Goal: Find specific page/section: Find specific page/section

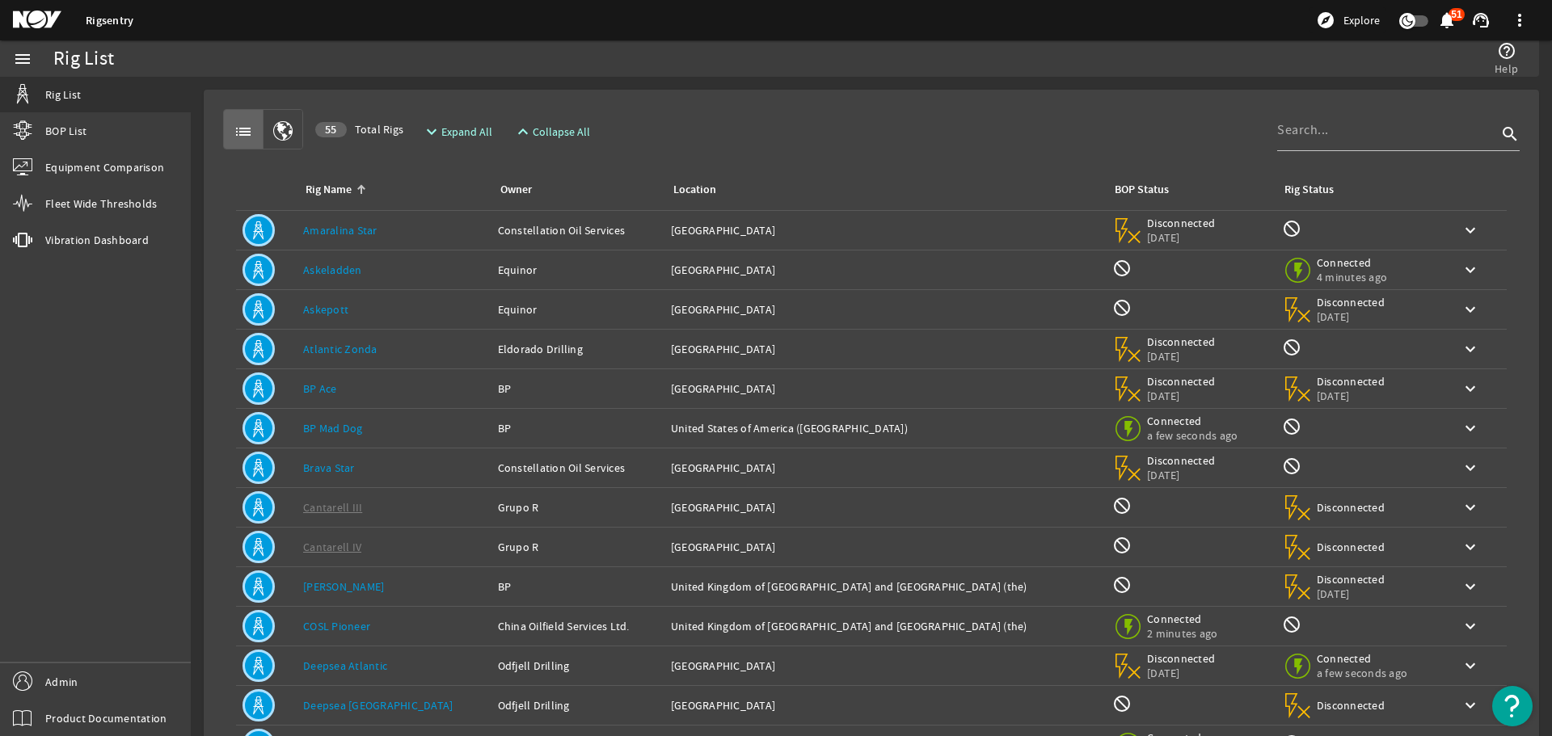
click at [786, 279] on td "Location: [GEOGRAPHIC_DATA]" at bounding box center [884, 271] width 441 height 40
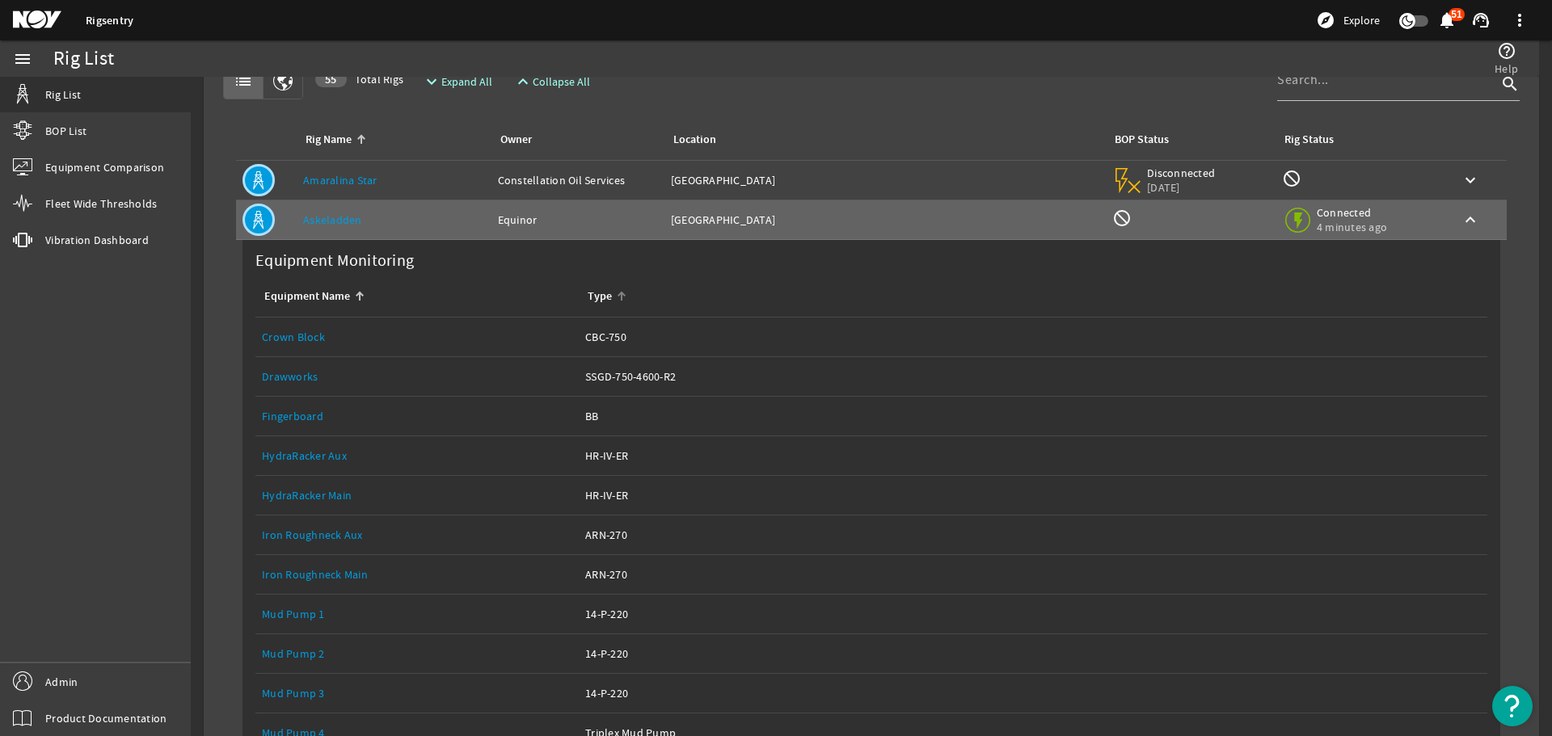
scroll to position [51, 0]
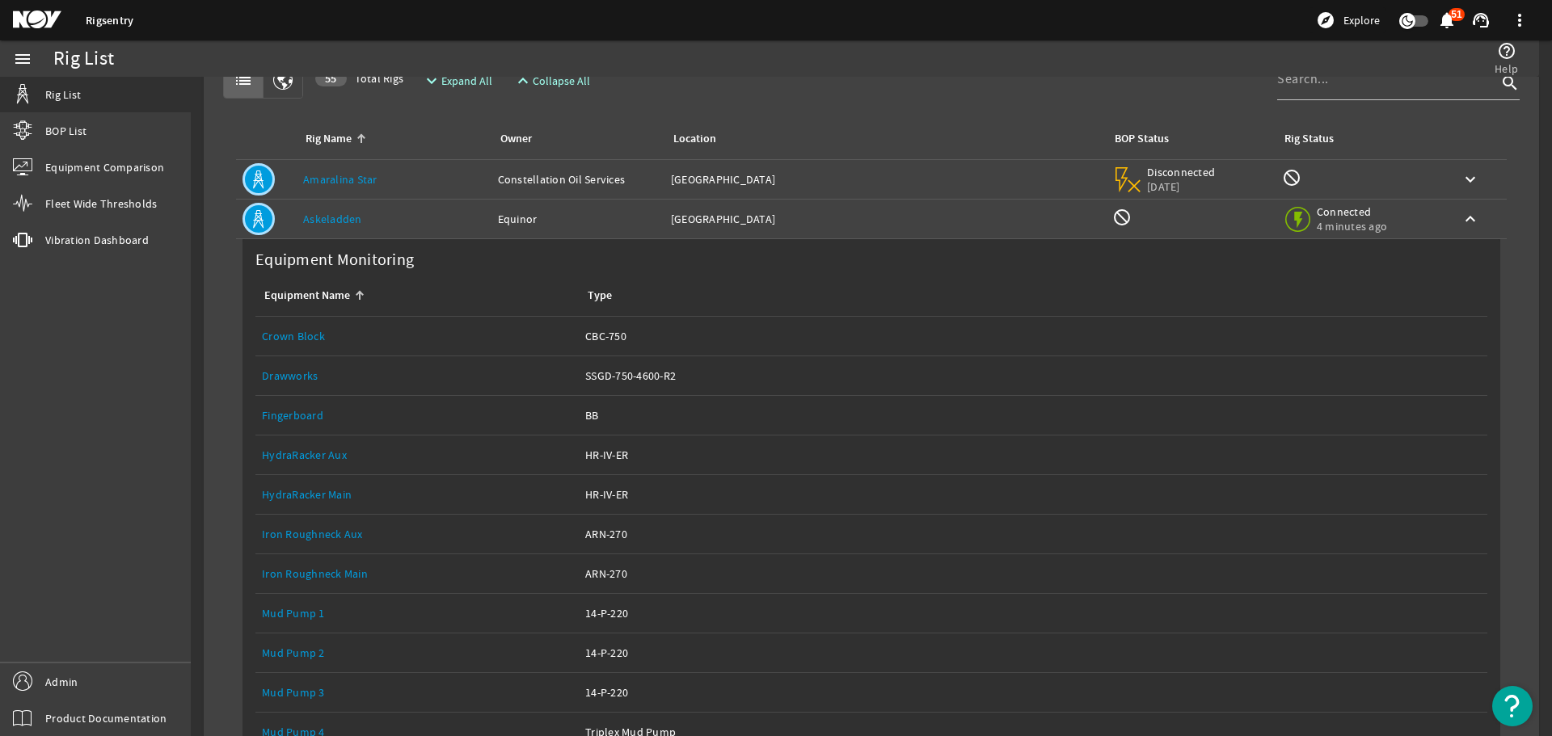
click at [803, 222] on div "Location: [GEOGRAPHIC_DATA]" at bounding box center [885, 219] width 428 height 16
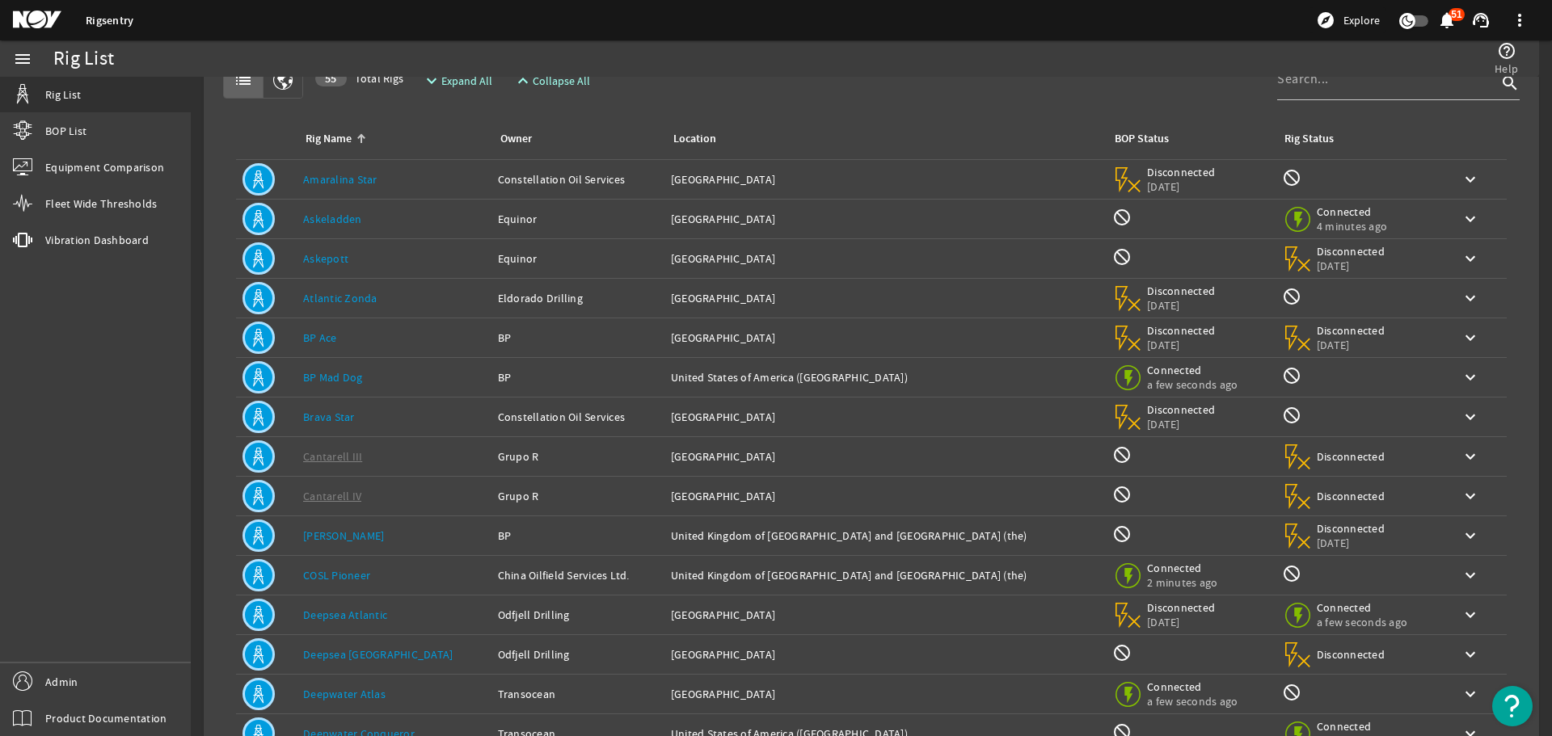
scroll to position [159, 0]
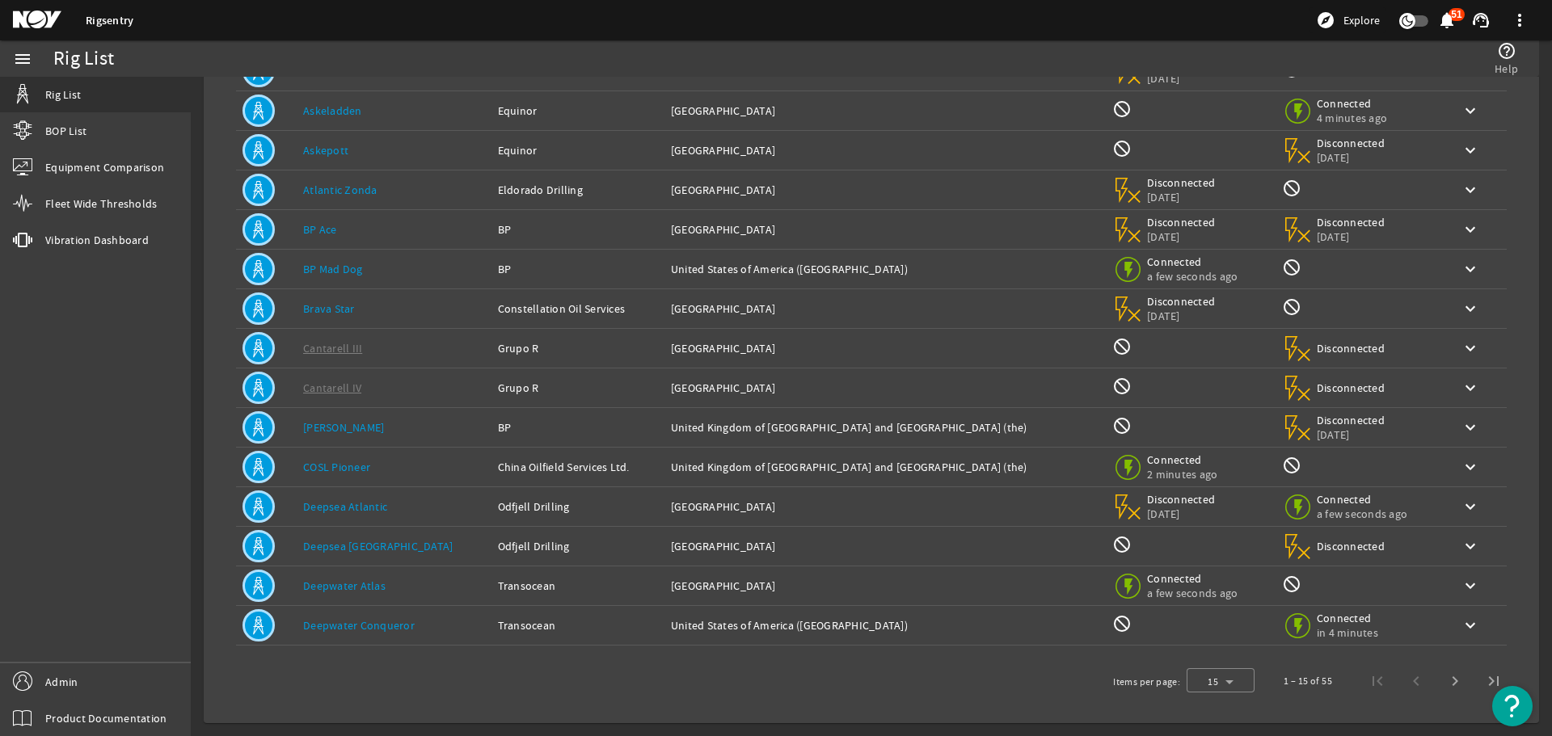
click at [736, 418] on td "Location: [GEOGRAPHIC_DATA] and [GEOGRAPHIC_DATA] ([GEOGRAPHIC_DATA])" at bounding box center [884, 428] width 441 height 40
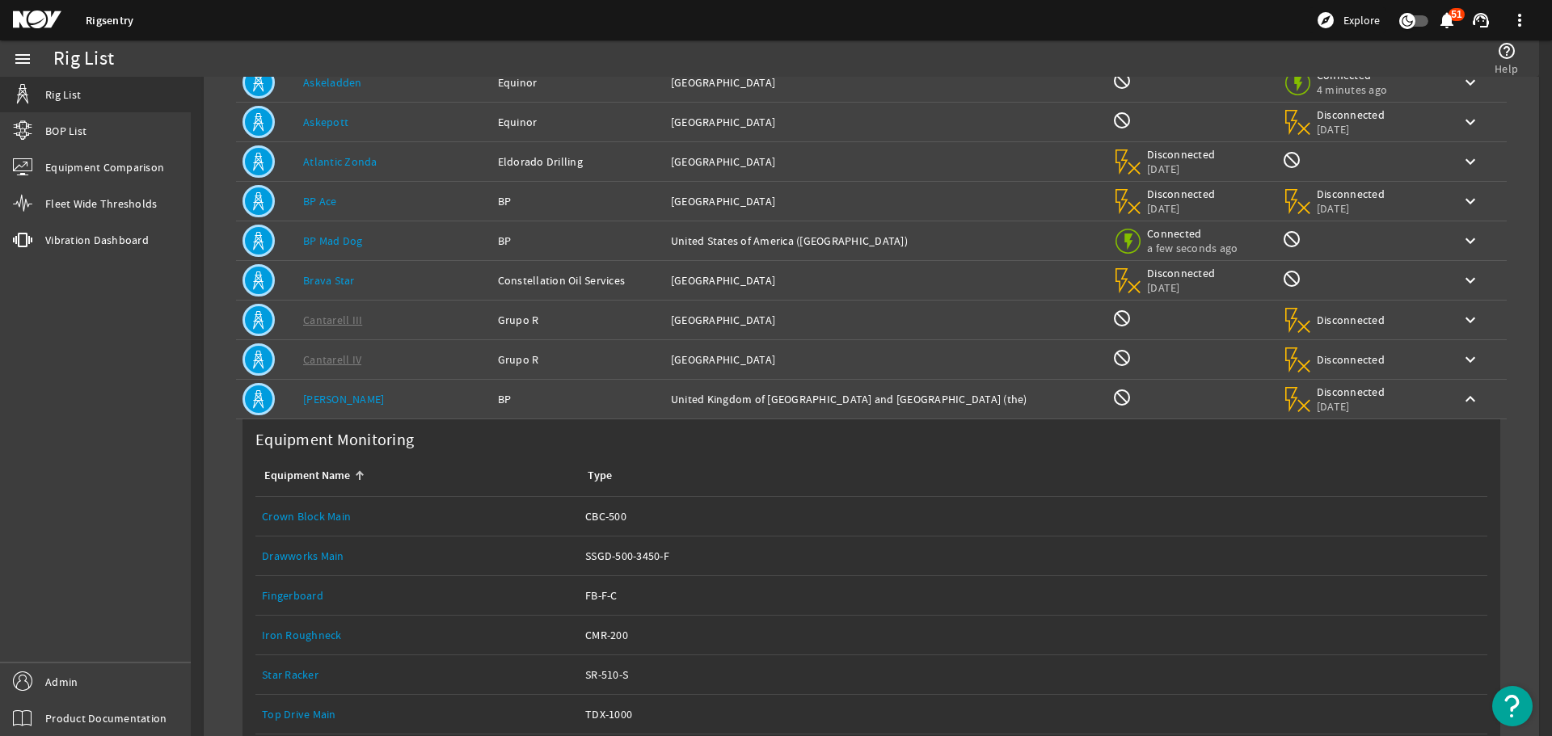
click at [736, 418] on td "Location: [GEOGRAPHIC_DATA] and [GEOGRAPHIC_DATA] ([GEOGRAPHIC_DATA])" at bounding box center [884, 400] width 441 height 40
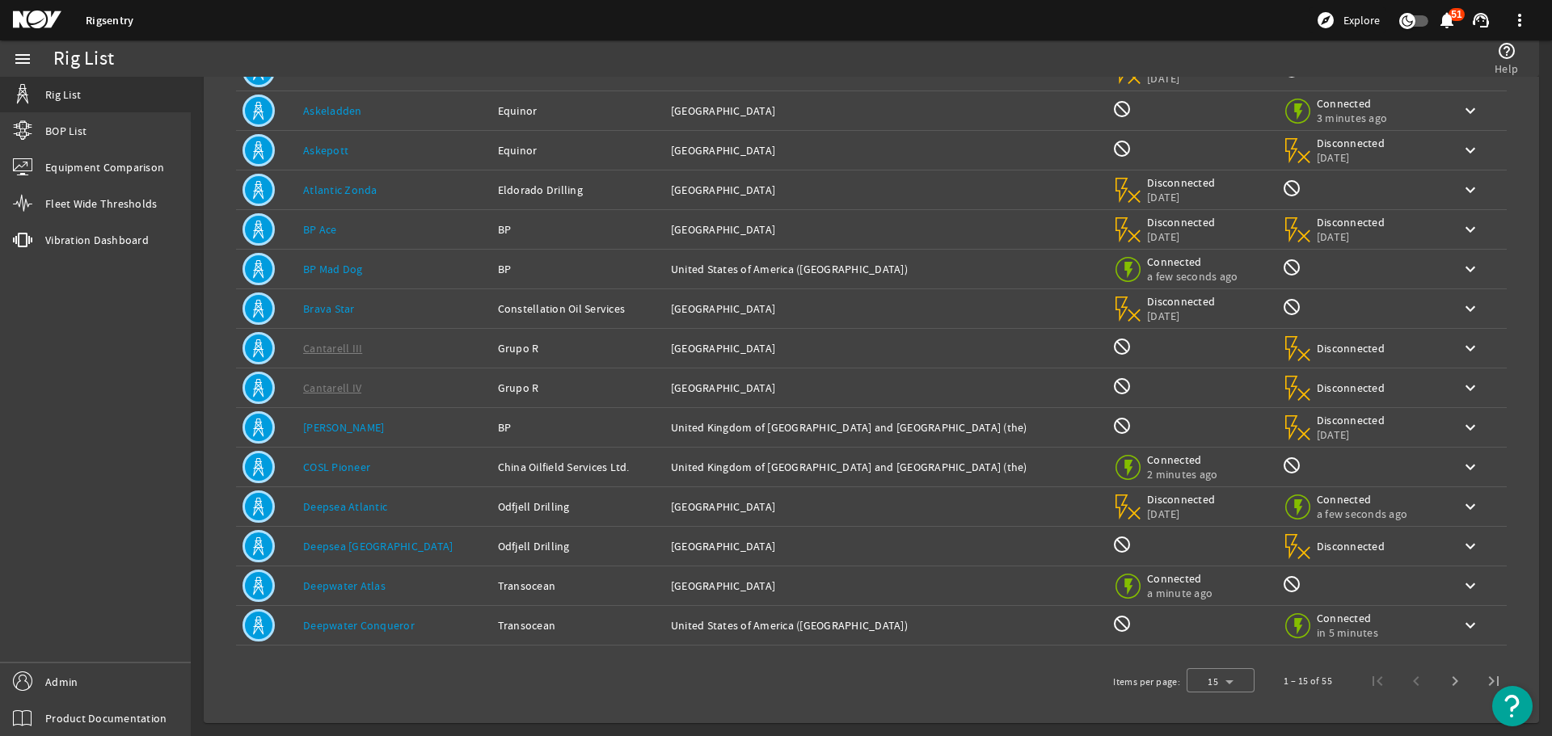
scroll to position [0, 0]
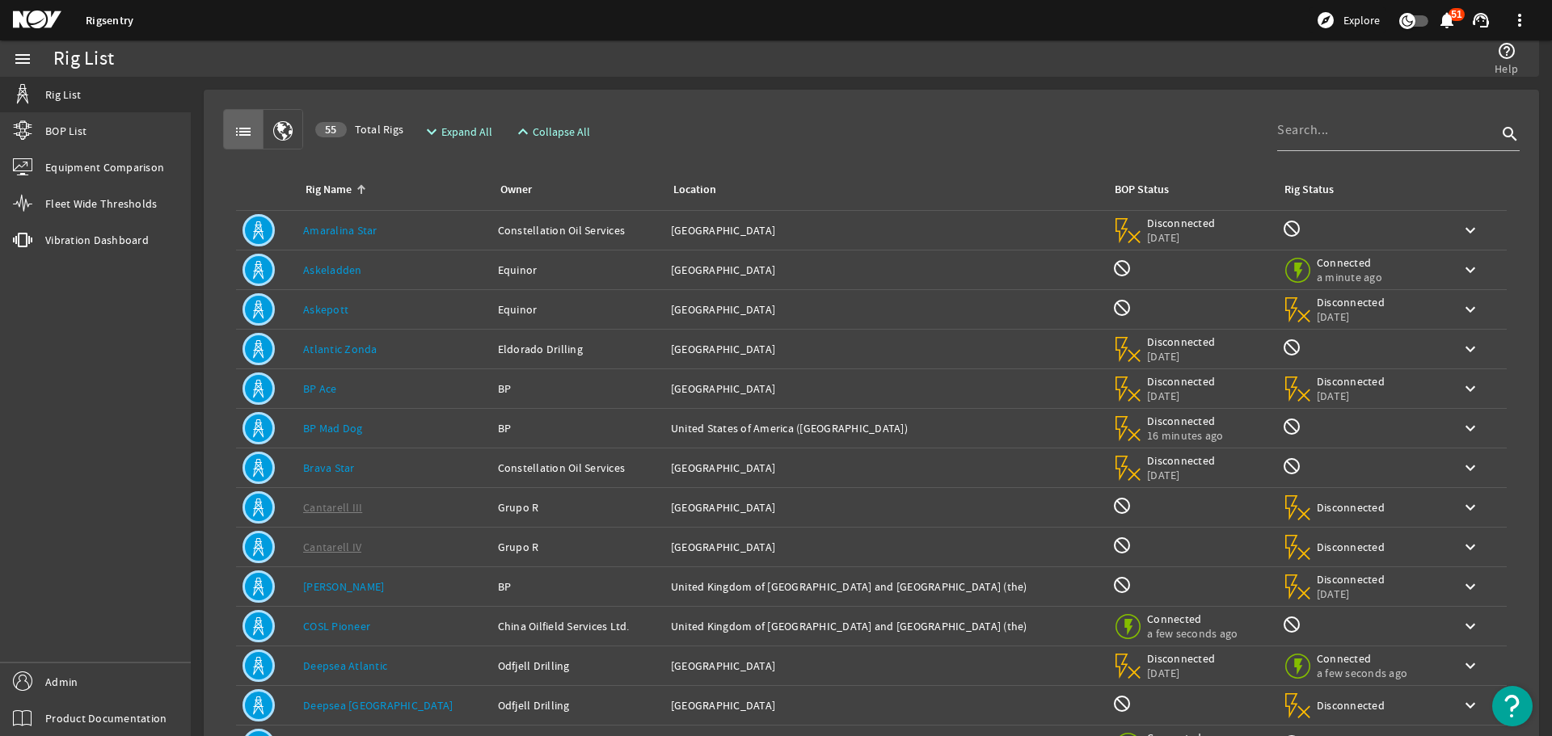
click at [694, 219] on td "Location: [GEOGRAPHIC_DATA]" at bounding box center [884, 231] width 441 height 40
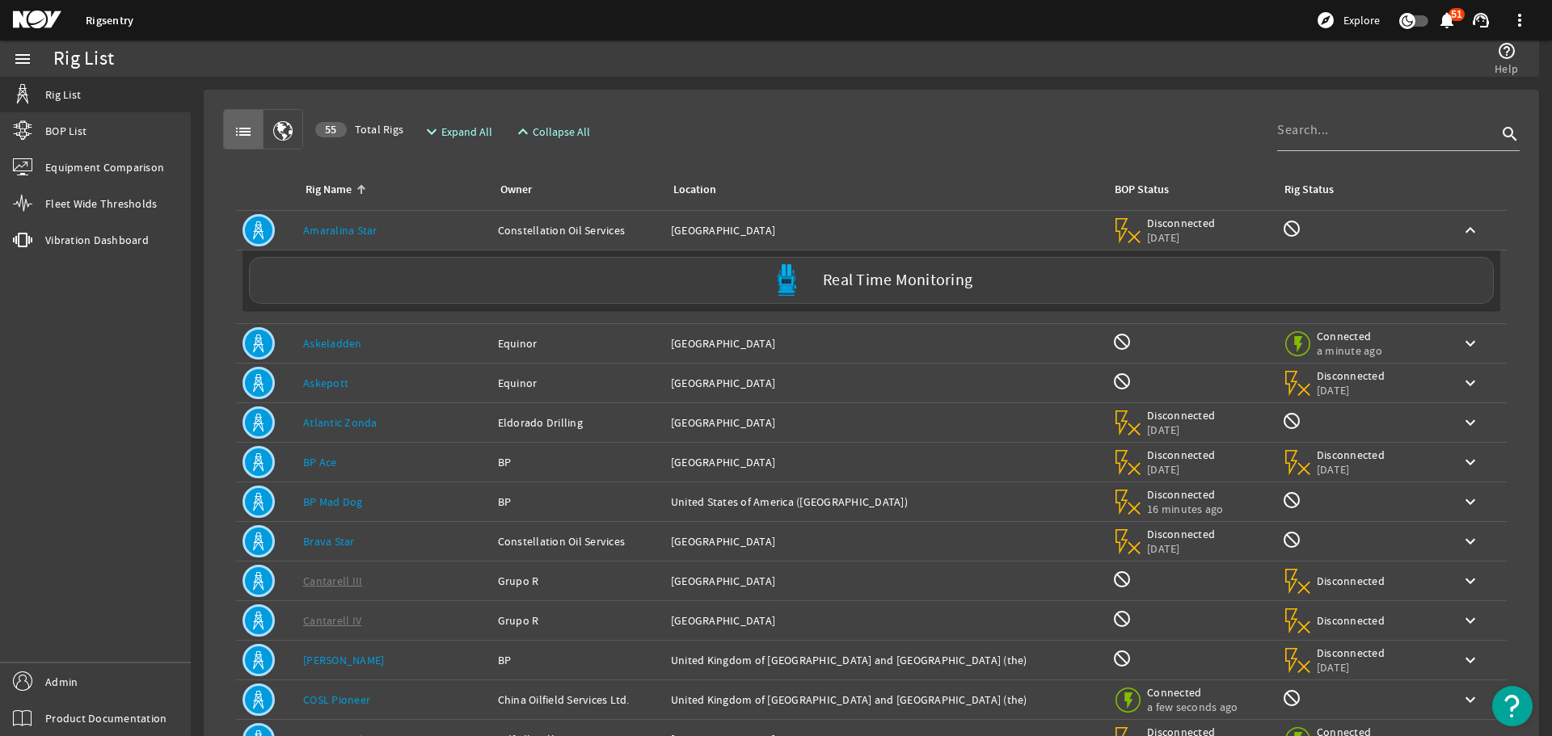
click at [694, 219] on td "Location: [GEOGRAPHIC_DATA]" at bounding box center [884, 231] width 441 height 40
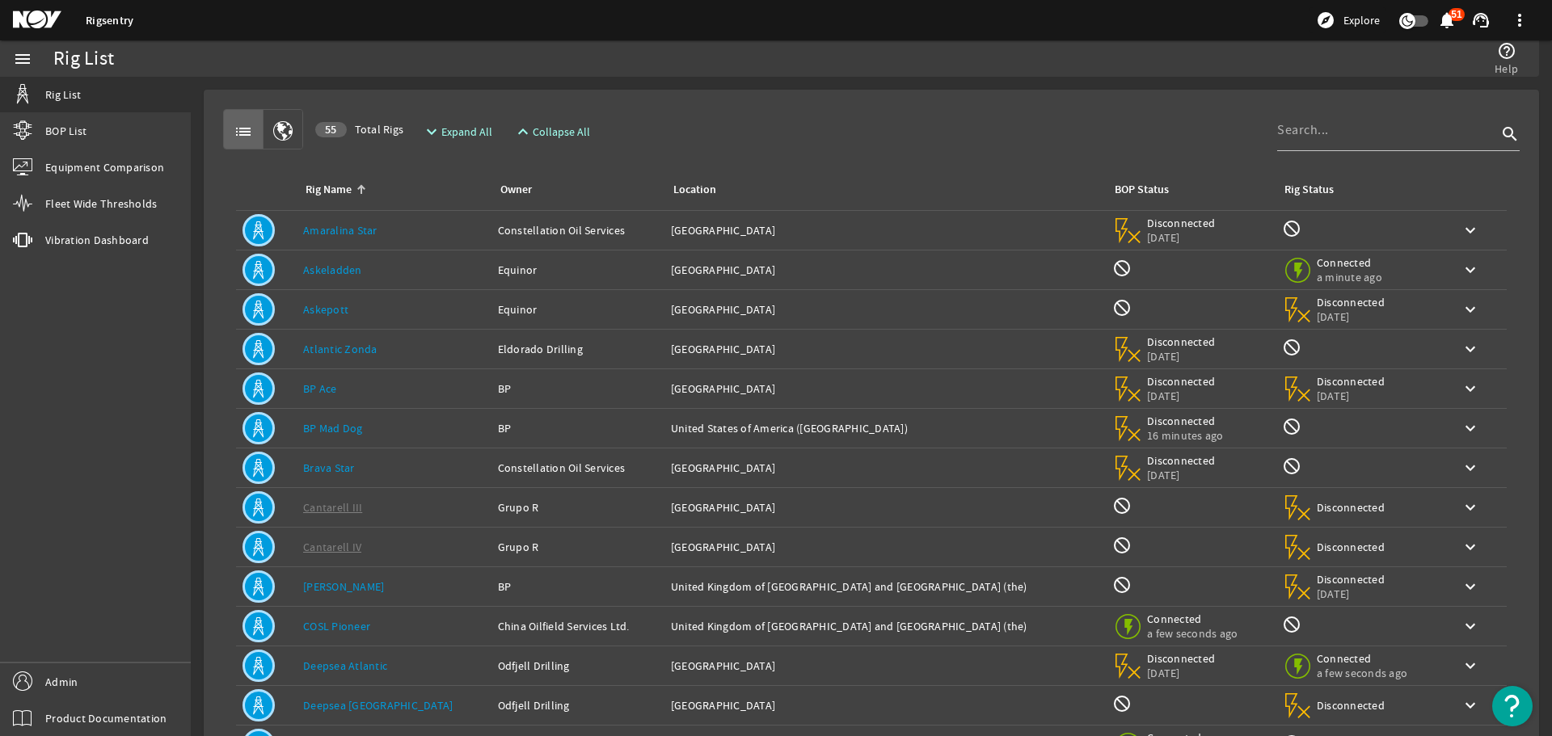
scroll to position [159, 0]
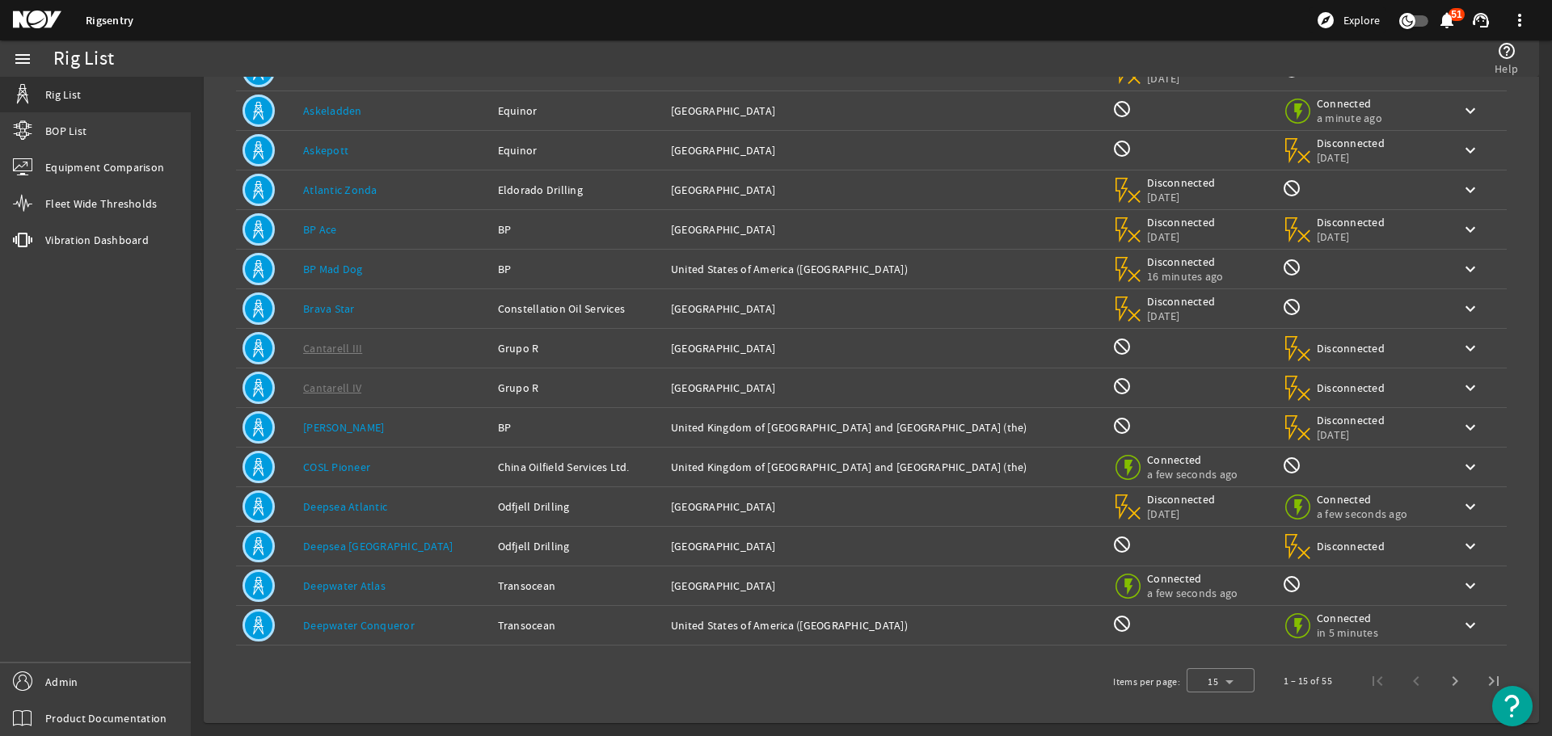
click at [671, 620] on div "Location: [GEOGRAPHIC_DATA] ([GEOGRAPHIC_DATA])" at bounding box center [885, 626] width 428 height 16
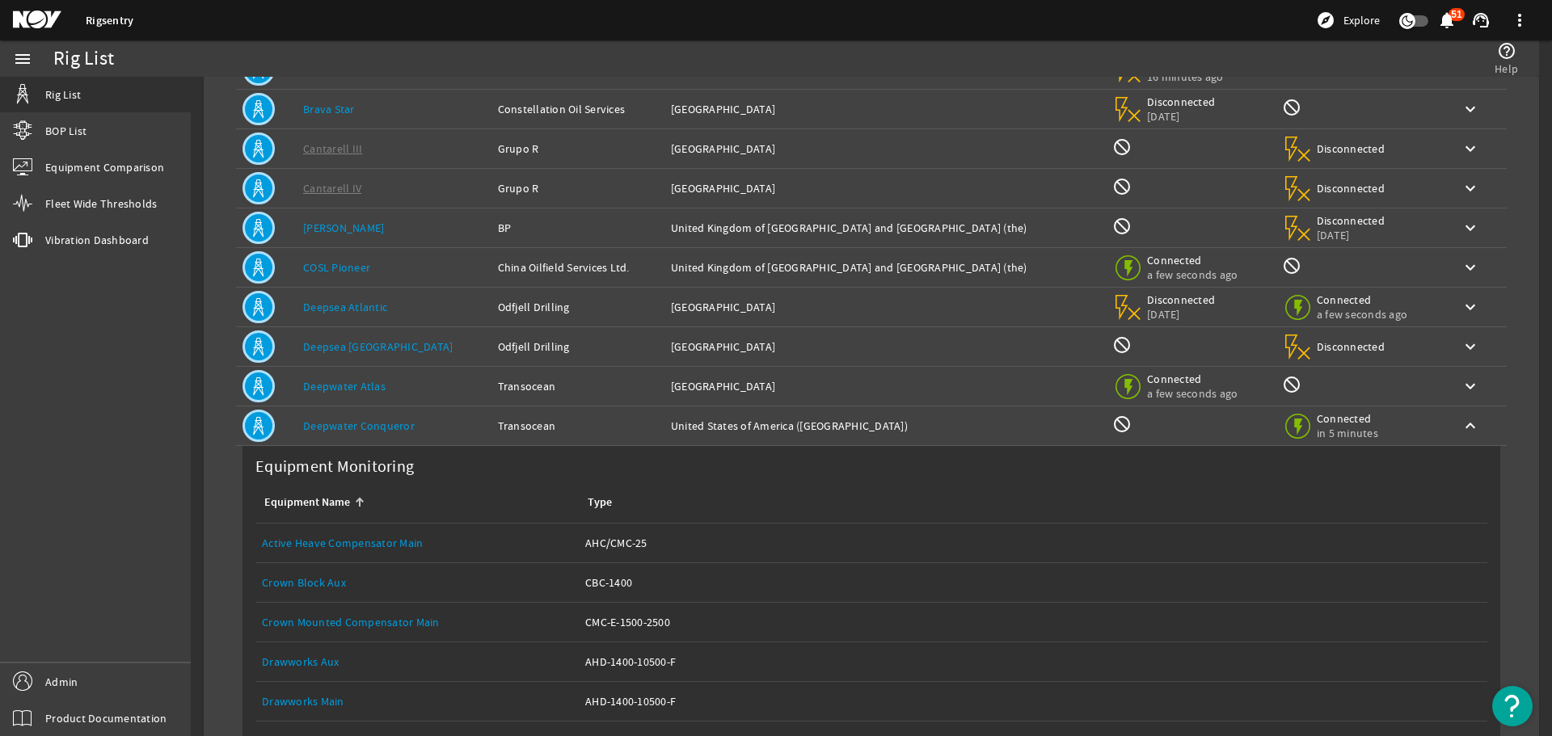
scroll to position [360, 0]
click at [710, 428] on div "Location: [GEOGRAPHIC_DATA] ([GEOGRAPHIC_DATA])" at bounding box center [885, 425] width 428 height 16
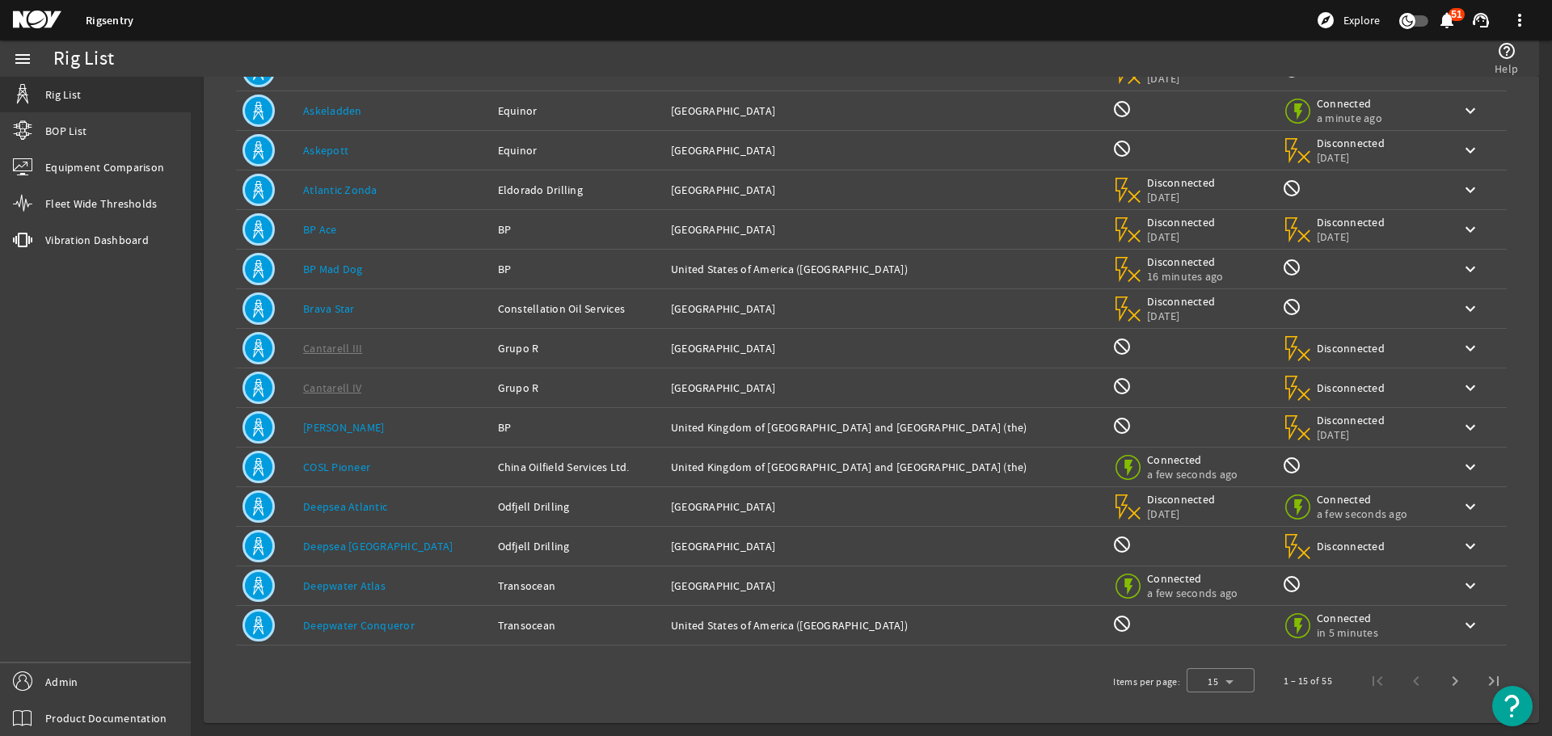
scroll to position [159, 0]
click at [671, 418] on td "Location: [GEOGRAPHIC_DATA] and [GEOGRAPHIC_DATA] ([GEOGRAPHIC_DATA])" at bounding box center [884, 428] width 441 height 40
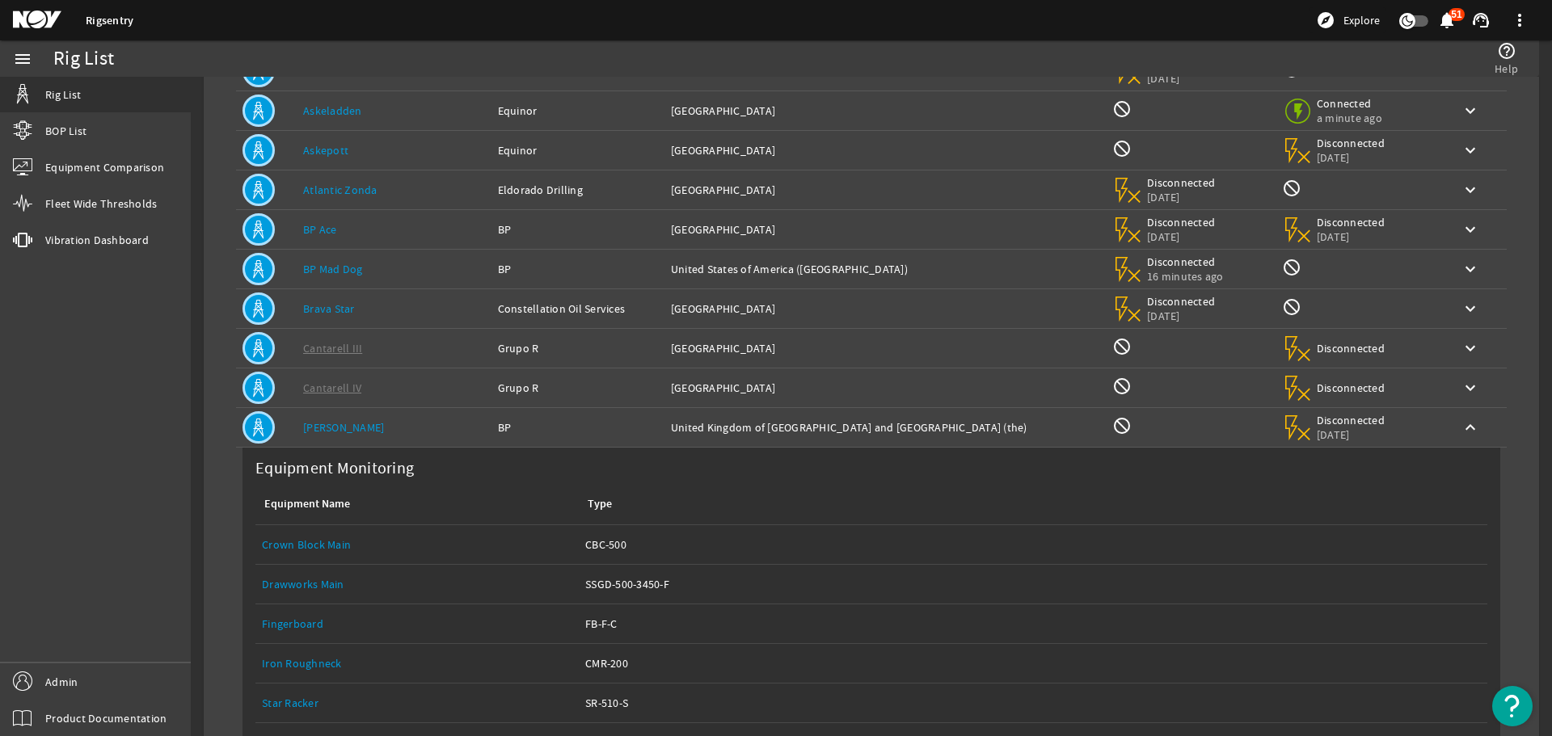
scroll to position [360, 0]
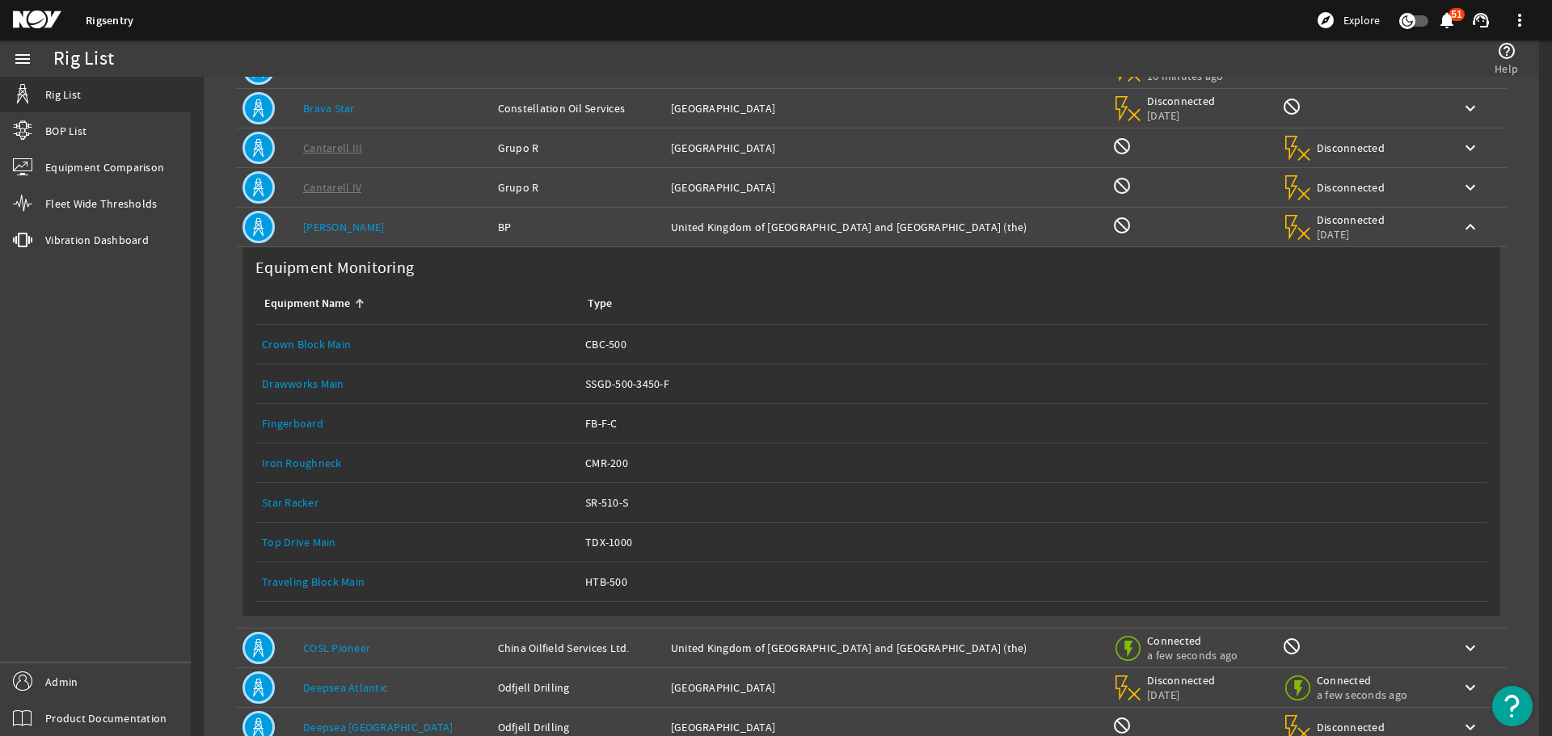
click at [678, 213] on td "Location: [GEOGRAPHIC_DATA] and [GEOGRAPHIC_DATA] ([GEOGRAPHIC_DATA])" at bounding box center [884, 228] width 441 height 40
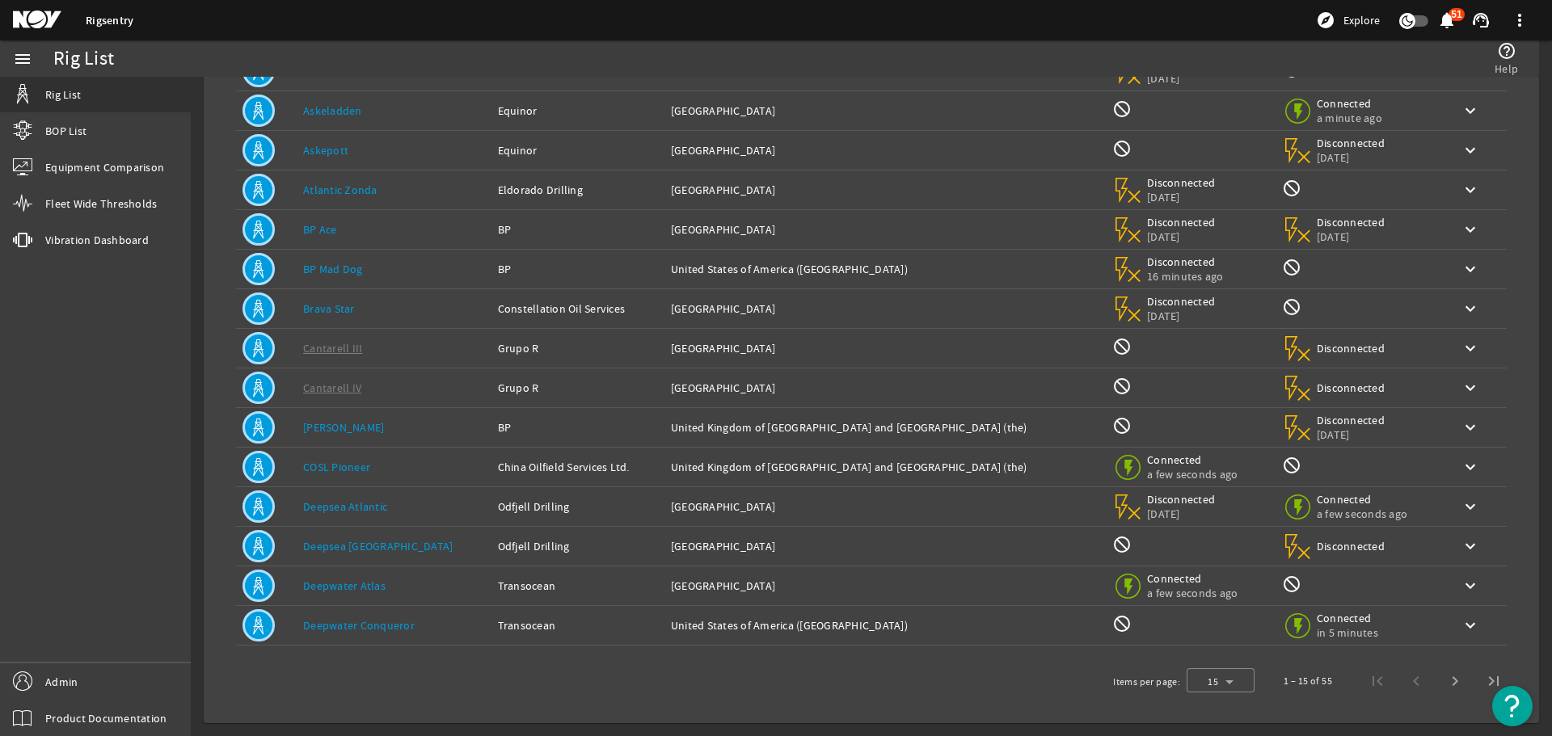
scroll to position [0, 0]
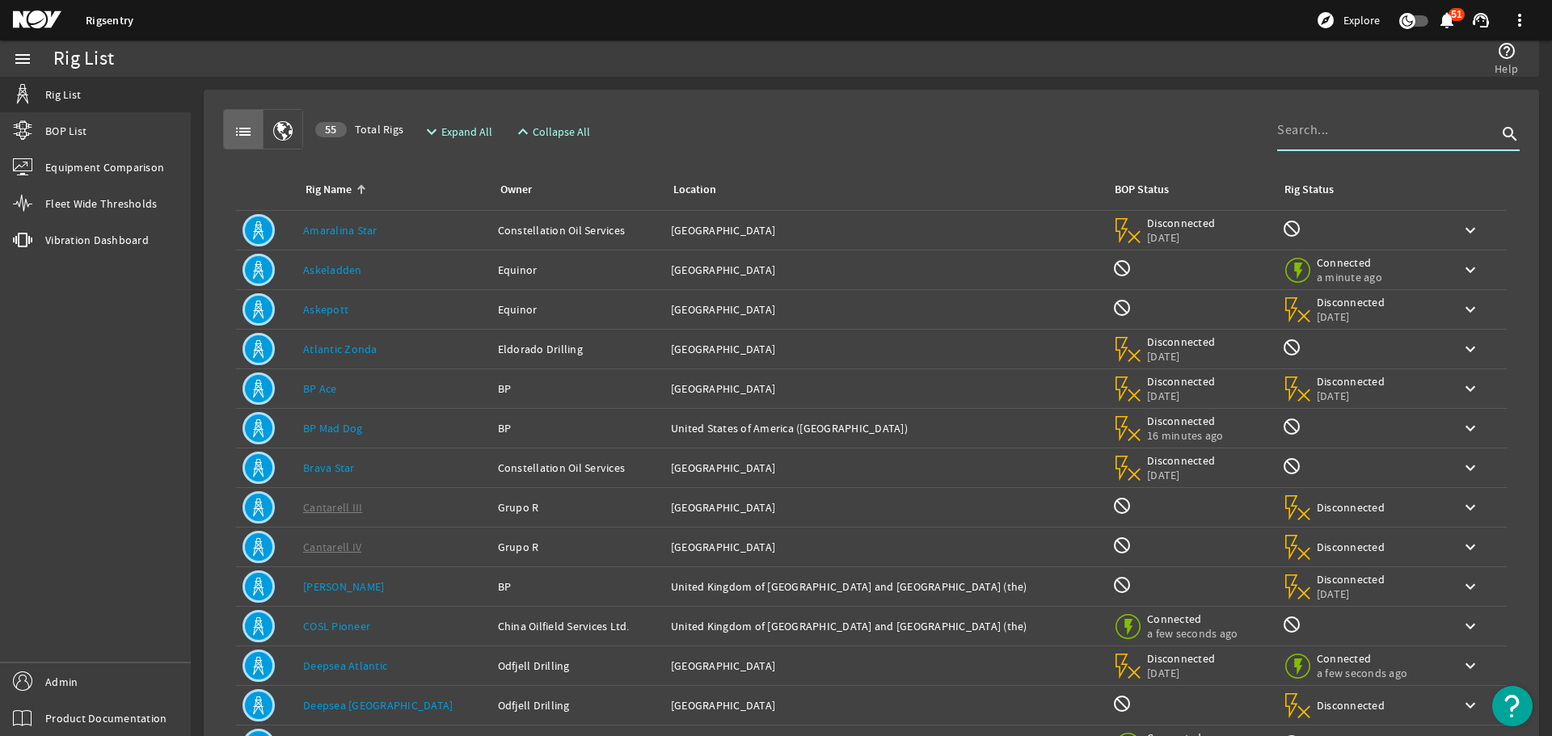
click at [1303, 138] on input at bounding box center [1387, 129] width 220 height 19
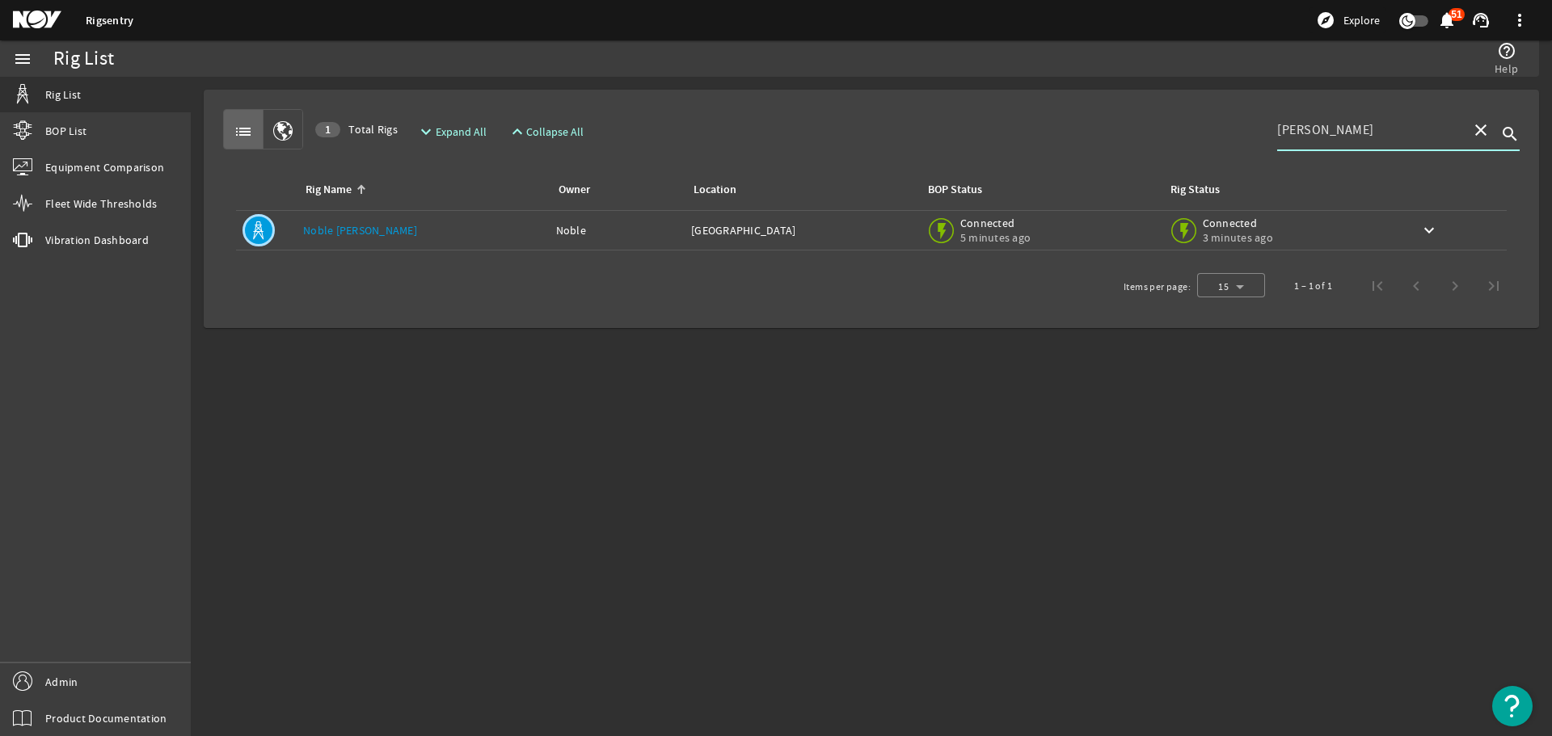
type input "[PERSON_NAME]"
click at [745, 216] on td "Location: [GEOGRAPHIC_DATA]" at bounding box center [802, 231] width 234 height 40
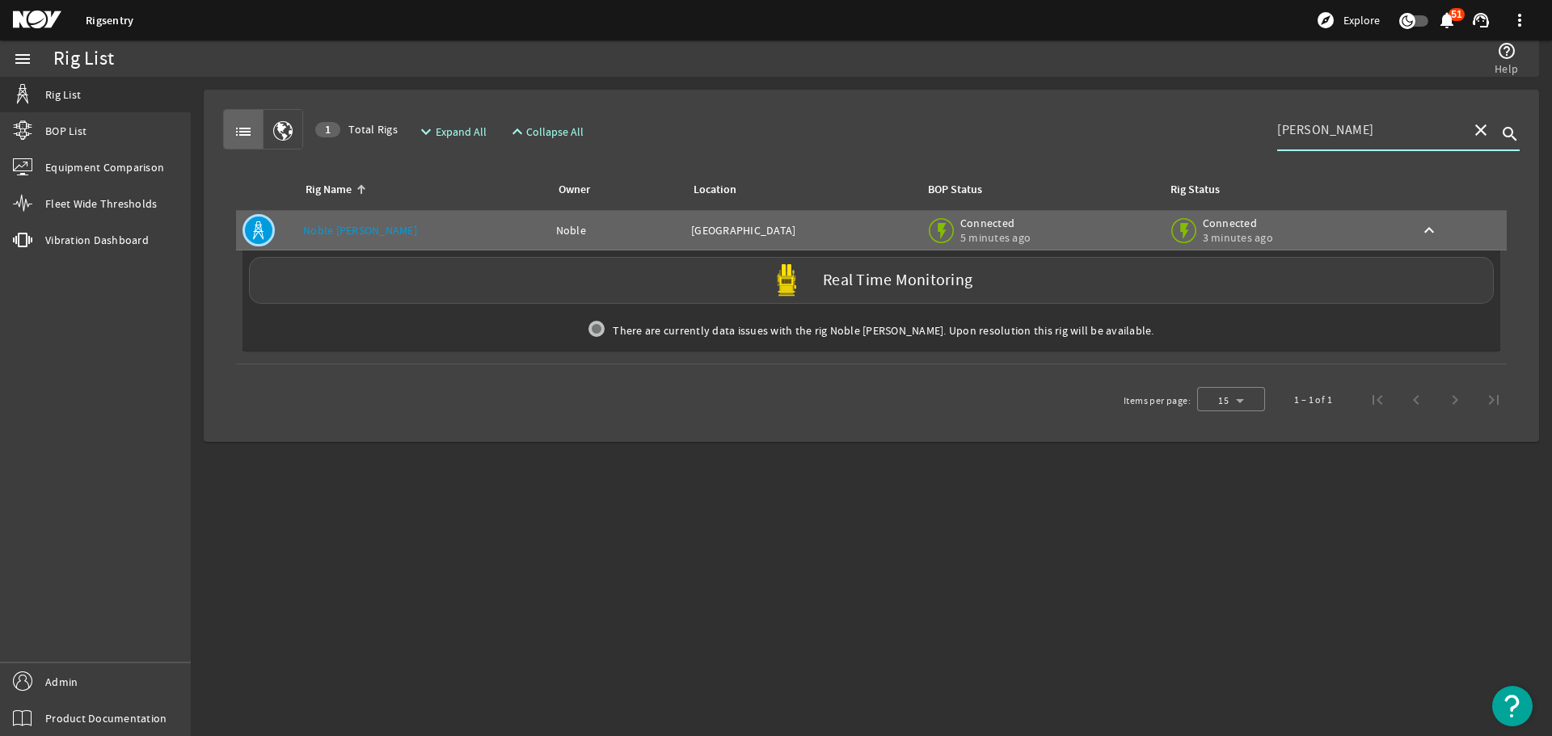
drag, startPoint x: 1318, startPoint y: 132, endPoint x: 1206, endPoint y: 138, distance: 112.5
click at [1198, 139] on div "list 1 Total Rigs expand_more Expand All expand_less Collapse All [PERSON_NAME]…" at bounding box center [871, 129] width 1296 height 40
click at [1480, 131] on mat-icon "close" at bounding box center [1480, 129] width 19 height 19
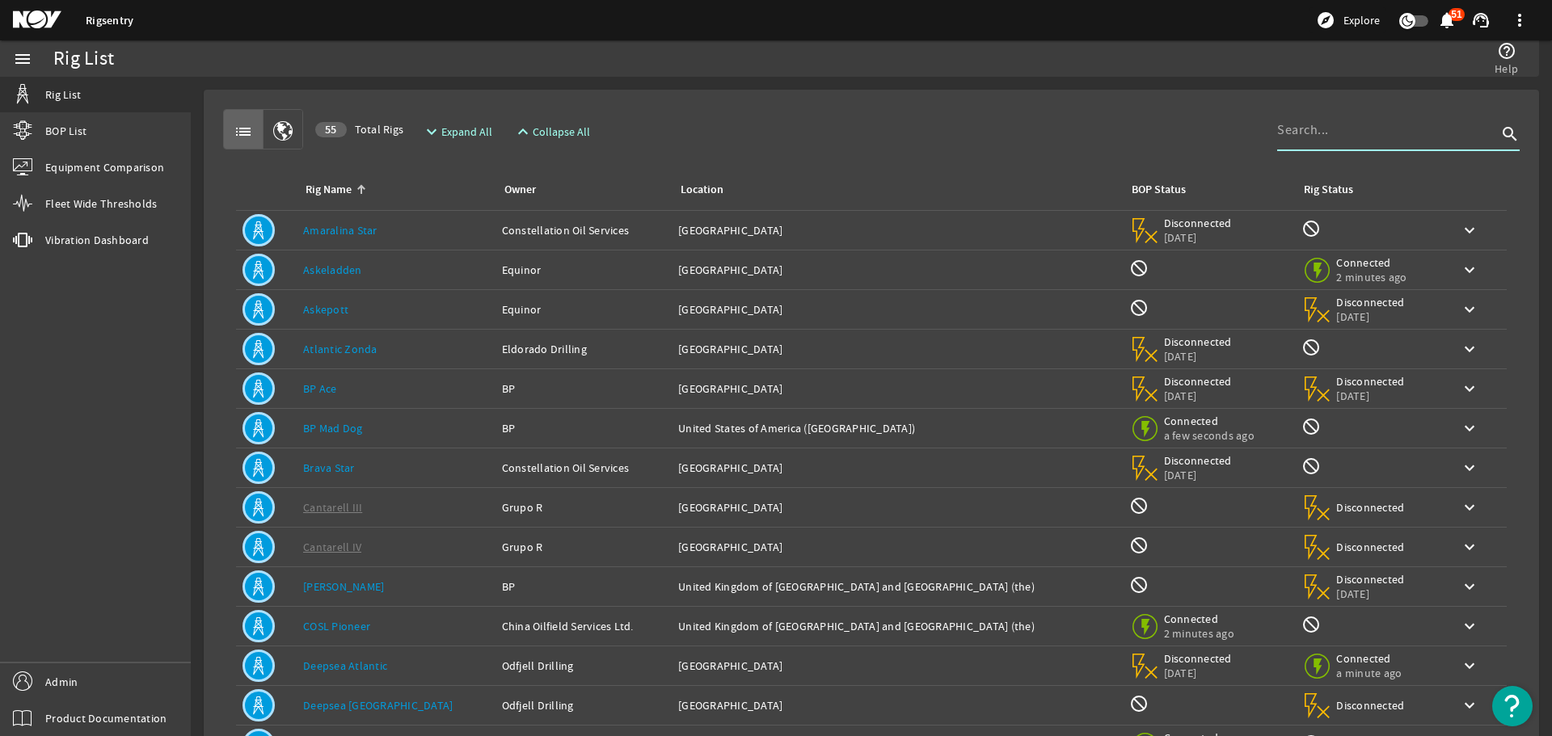
click at [725, 352] on div "Location: [GEOGRAPHIC_DATA]" at bounding box center [896, 349] width 437 height 16
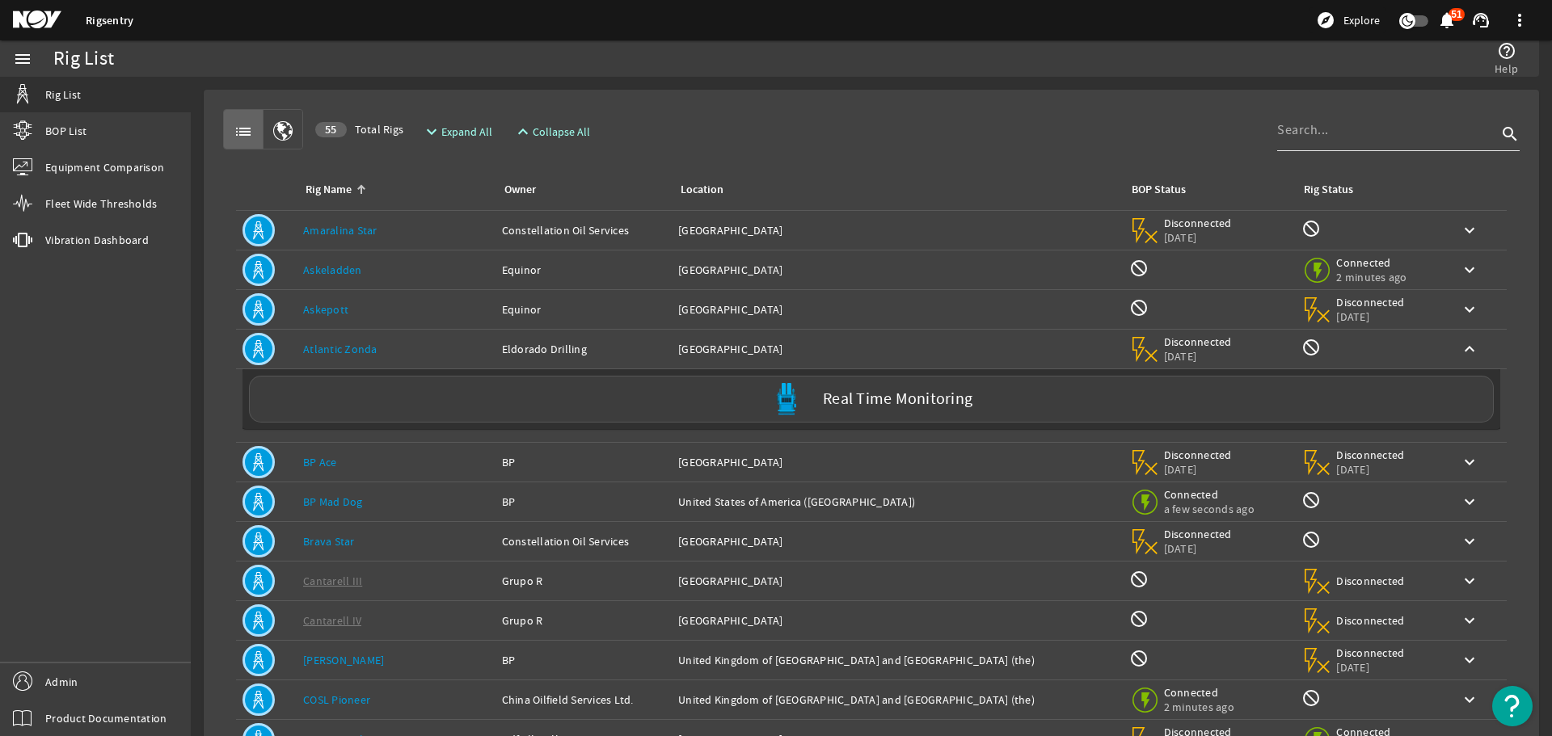
click at [725, 352] on div "Location: [GEOGRAPHIC_DATA]" at bounding box center [896, 349] width 437 height 16
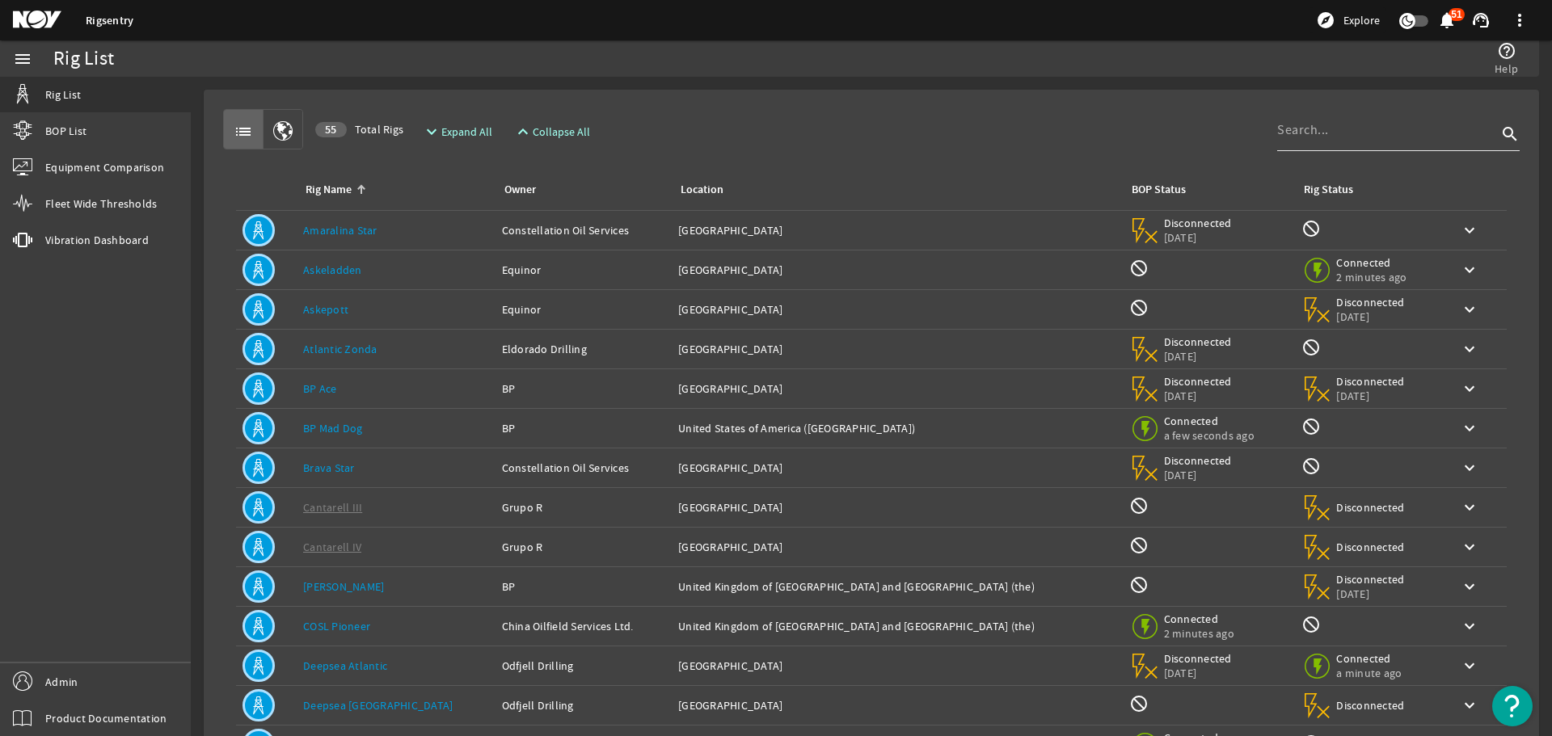
click at [963, 398] on td "Location: [GEOGRAPHIC_DATA]" at bounding box center [897, 389] width 450 height 40
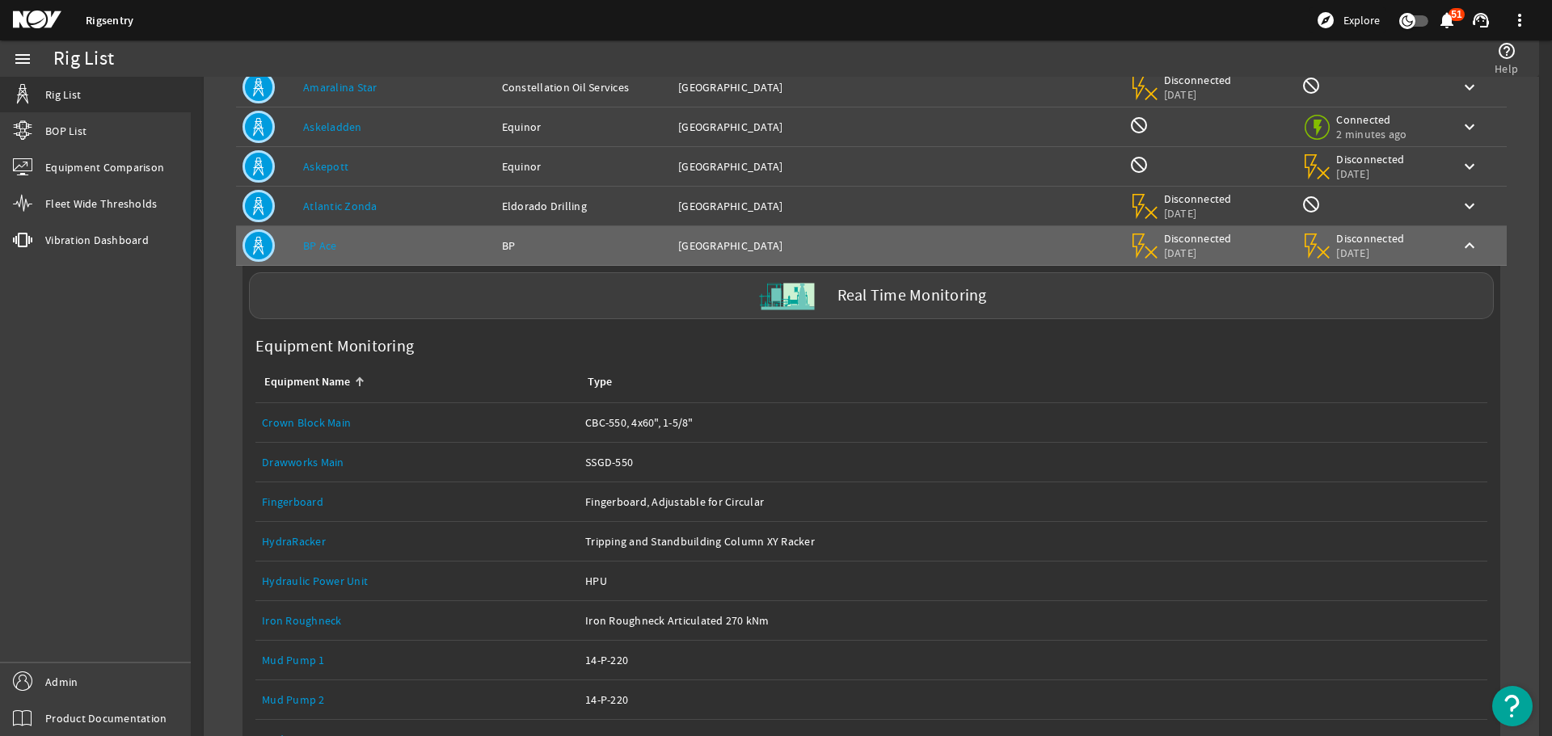
scroll to position [141, 0]
